Goal: Complete application form

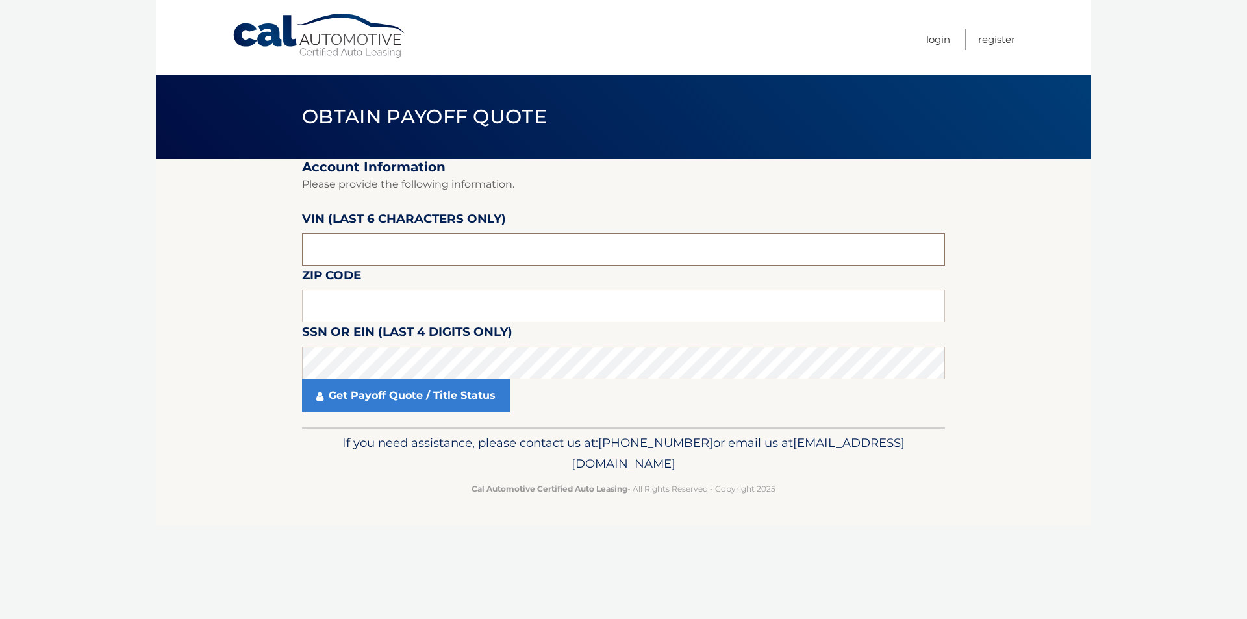
click at [359, 258] on input "text" at bounding box center [623, 249] width 643 height 32
click at [349, 246] on input "text" at bounding box center [623, 249] width 643 height 32
click at [375, 290] on input "text" at bounding box center [623, 306] width 643 height 32
drag, startPoint x: 425, startPoint y: 222, endPoint x: 434, endPoint y: 231, distance: 12.4
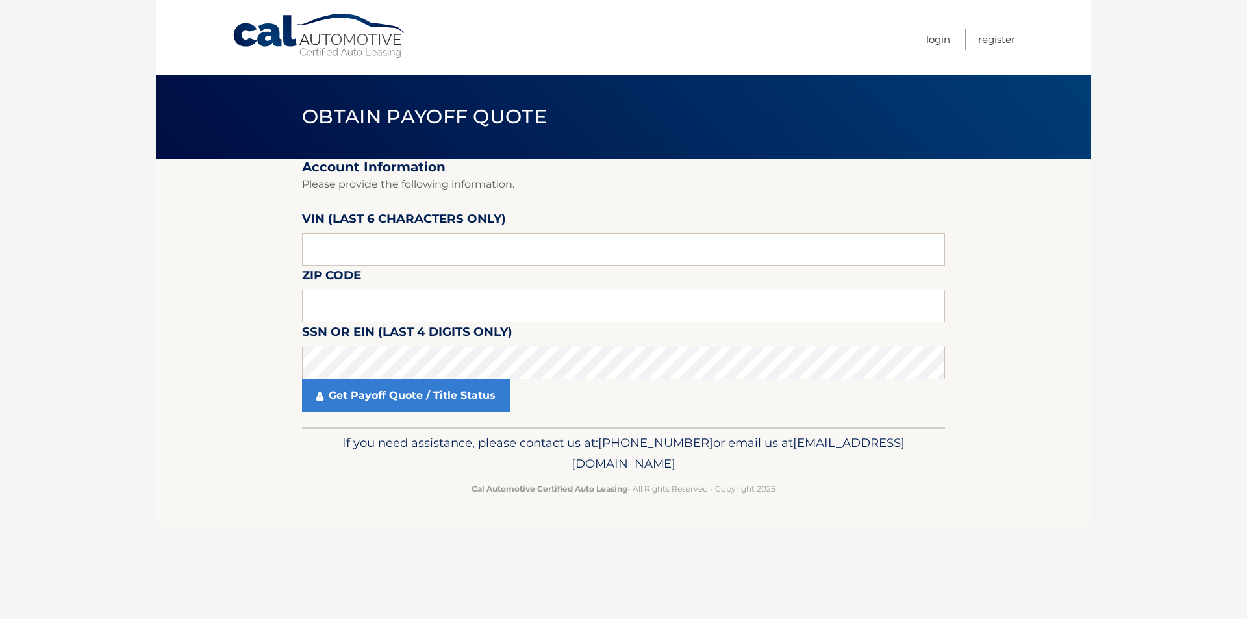
click at [425, 222] on label "VIN (last 6 characters only)" at bounding box center [404, 221] width 204 height 24
click at [434, 253] on input "text" at bounding box center [623, 249] width 643 height 32
click at [454, 337] on label "SSN or EIN (last 4 digits only)" at bounding box center [407, 334] width 210 height 24
click at [370, 246] on input "text" at bounding box center [623, 249] width 643 height 32
click at [360, 244] on input "text" at bounding box center [623, 249] width 643 height 32
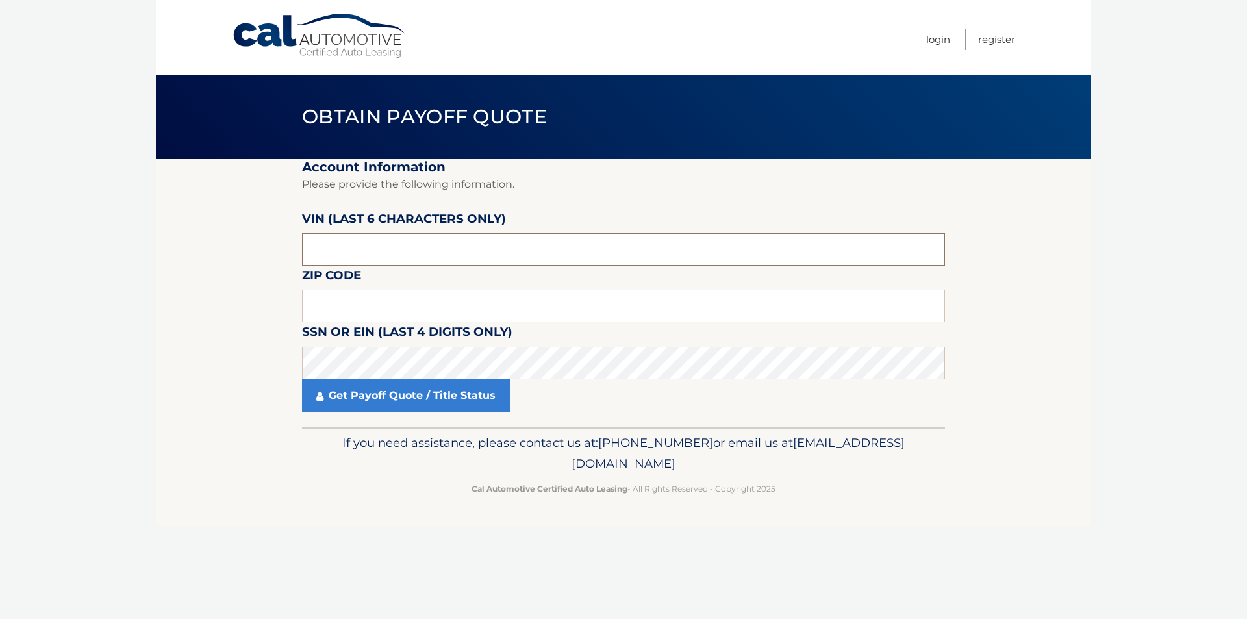
click at [359, 244] on input "text" at bounding box center [623, 249] width 643 height 32
click at [373, 213] on label "VIN (last 6 characters only)" at bounding box center [404, 221] width 204 height 24
click at [323, 314] on input "text" at bounding box center [623, 306] width 643 height 32
